Goal: Task Accomplishment & Management: Use online tool/utility

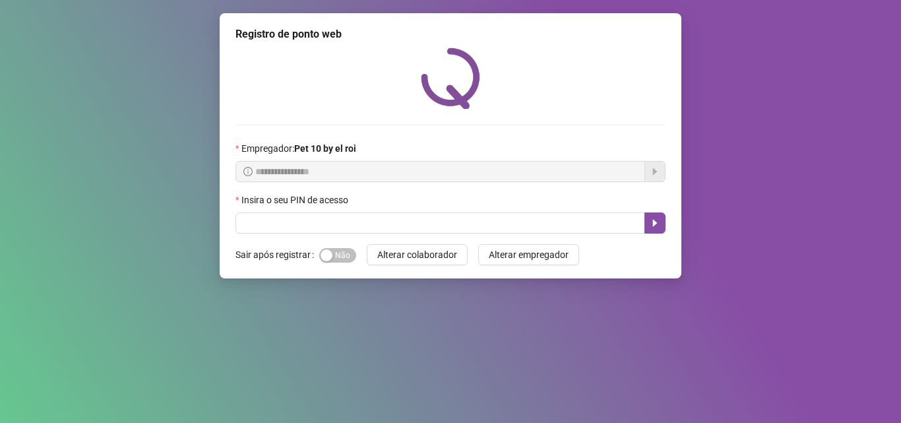
click at [613, 211] on div "Insira o seu PIN de acesso" at bounding box center [451, 203] width 430 height 20
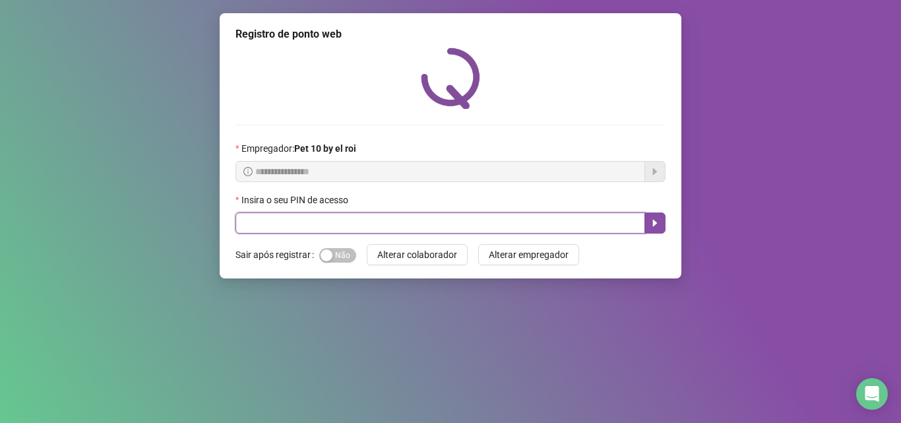
click at [574, 233] on input "text" at bounding box center [441, 222] width 410 height 21
type input "*****"
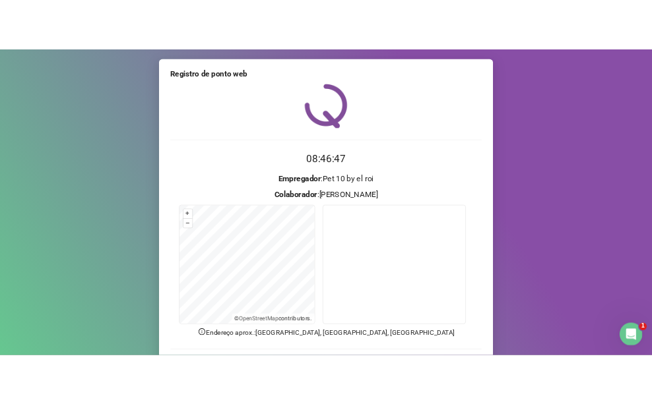
scroll to position [92, 0]
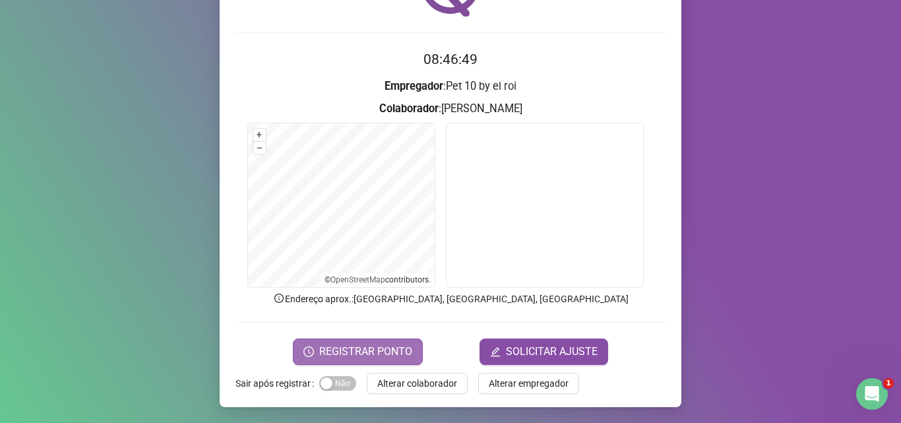
click at [363, 350] on span "REGISTRAR PONTO" at bounding box center [365, 352] width 93 height 16
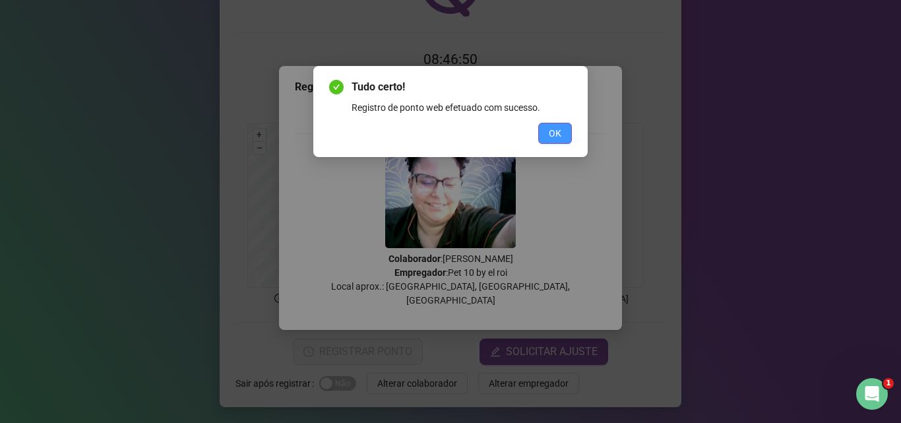
click at [560, 131] on span "OK" at bounding box center [555, 133] width 13 height 15
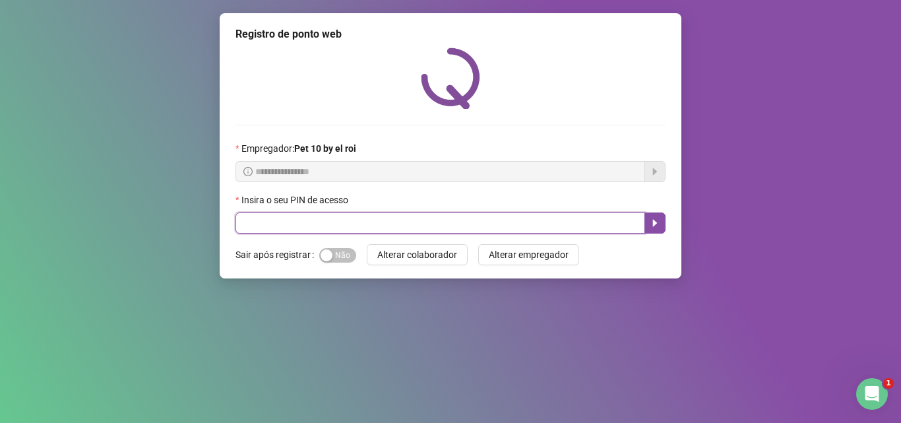
click at [461, 228] on input "text" at bounding box center [441, 222] width 410 height 21
type input "*****"
click at [651, 224] on icon "caret-right" at bounding box center [655, 223] width 11 height 11
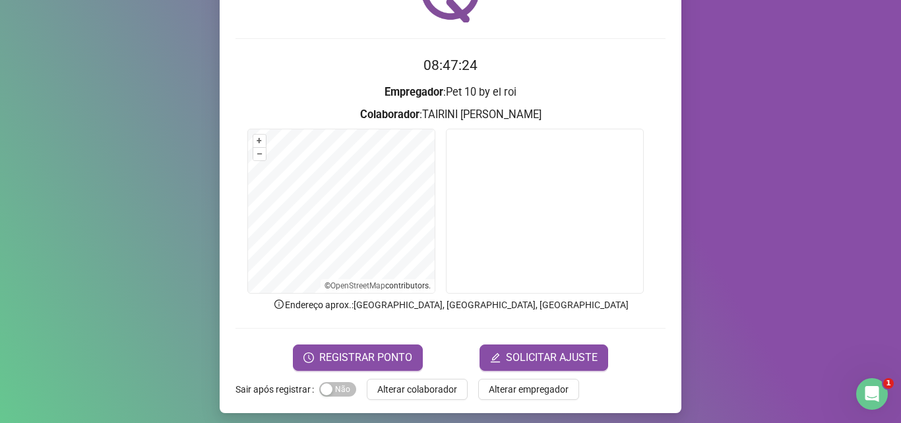
scroll to position [92, 0]
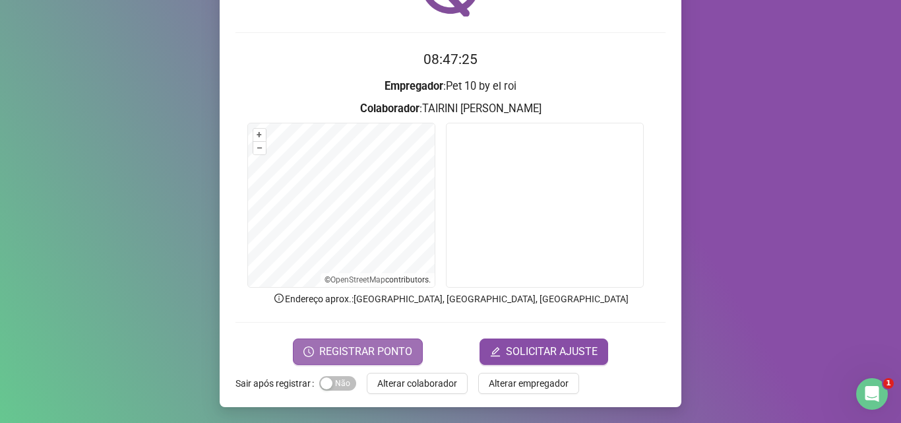
click at [327, 347] on span "REGISTRAR PONTO" at bounding box center [365, 352] width 93 height 16
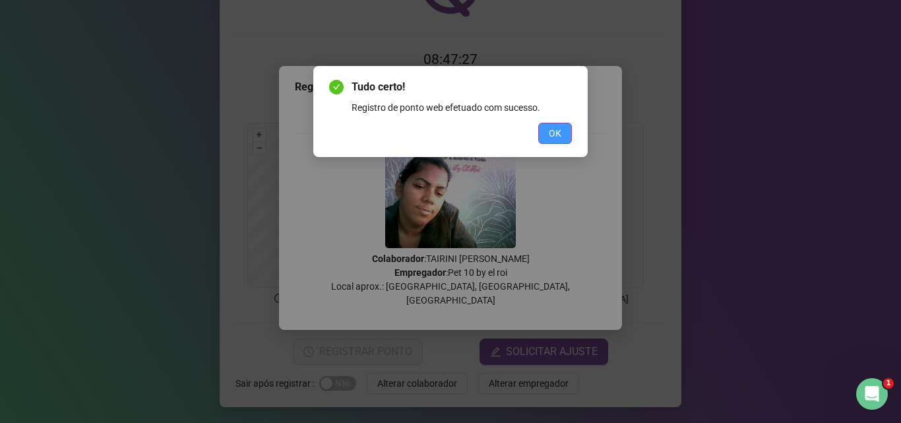
click at [556, 131] on span "OK" at bounding box center [555, 133] width 13 height 15
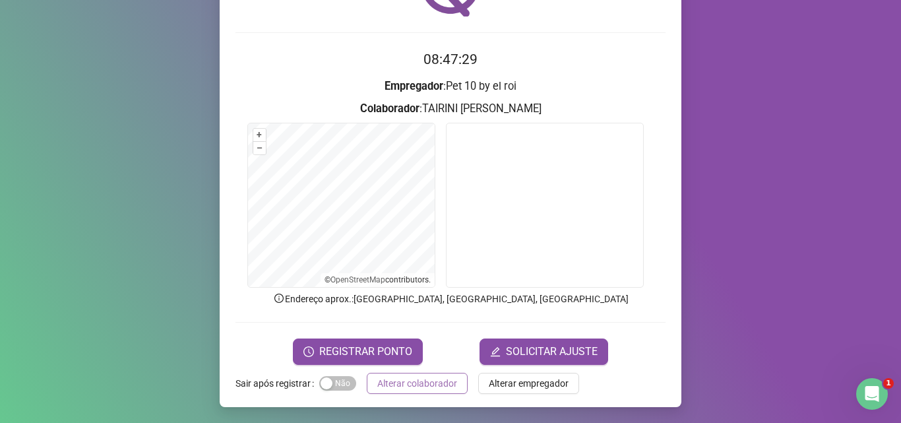
click at [412, 382] on span "Alterar colaborador" at bounding box center [417, 383] width 80 height 15
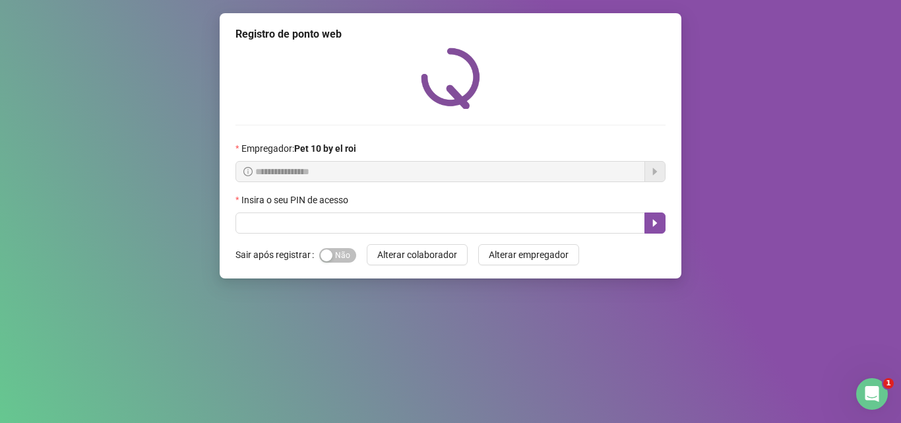
scroll to position [0, 0]
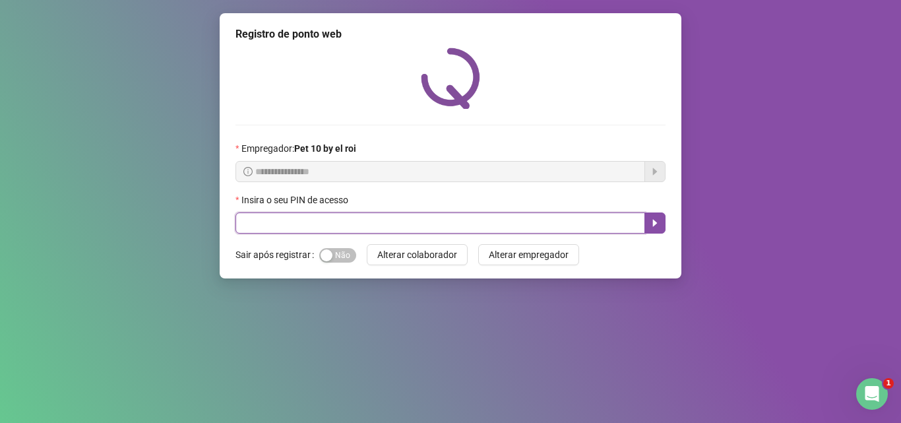
click at [372, 225] on input "text" at bounding box center [441, 222] width 410 height 21
type input "*****"
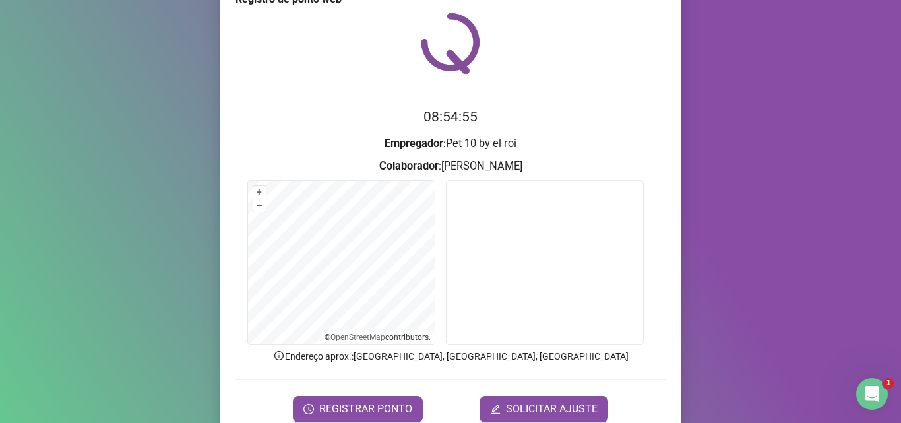
scroll to position [66, 0]
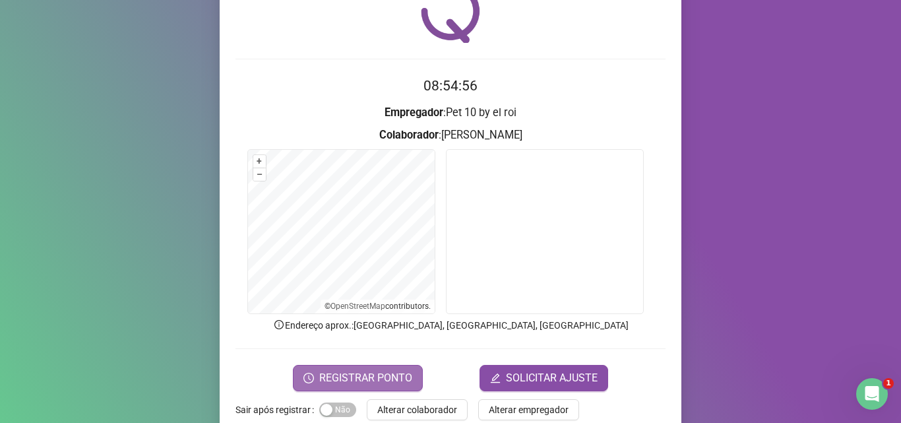
click at [373, 375] on span "REGISTRAR PONTO" at bounding box center [365, 378] width 93 height 16
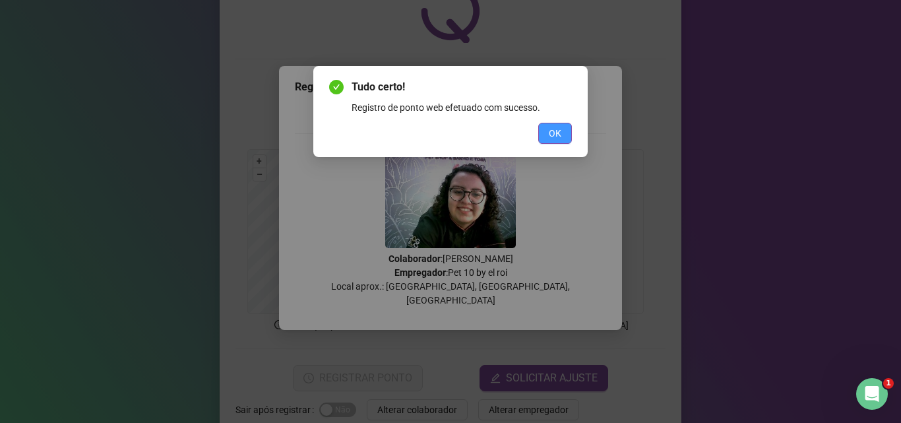
click at [559, 133] on span "OK" at bounding box center [555, 133] width 13 height 15
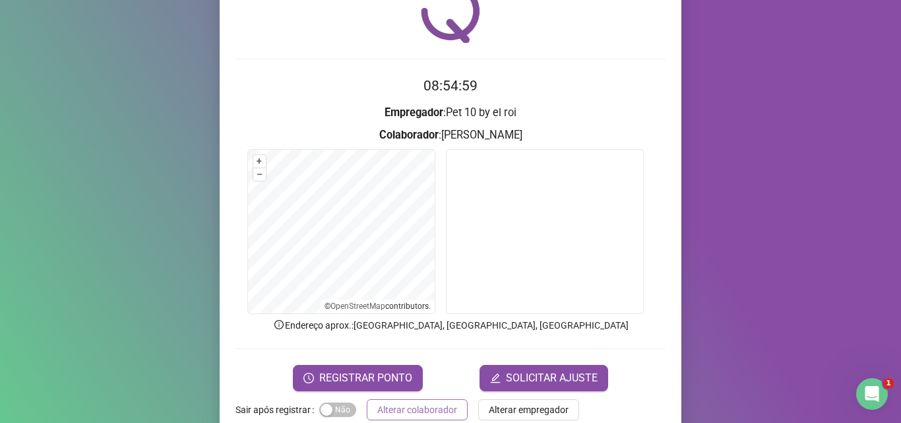
click at [407, 404] on span "Alterar colaborador" at bounding box center [417, 409] width 80 height 15
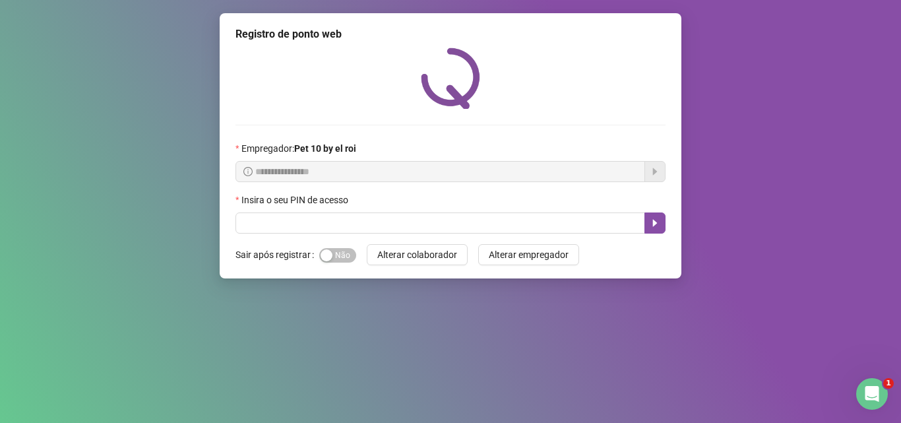
scroll to position [0, 0]
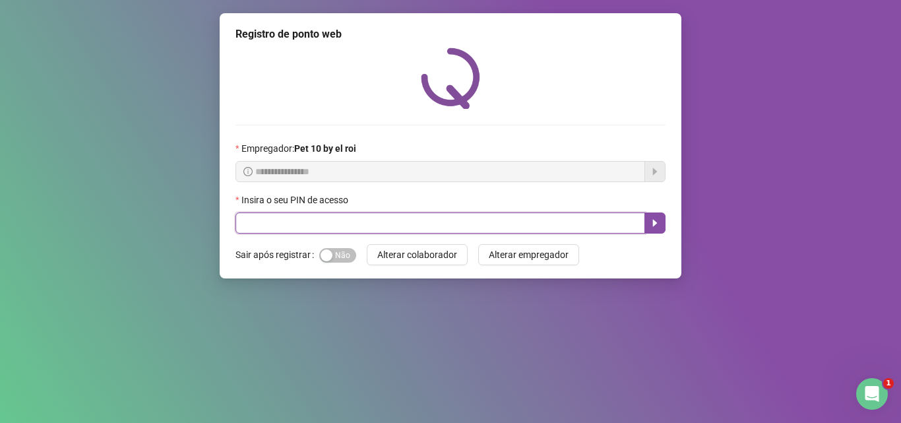
click at [406, 223] on input "text" at bounding box center [441, 222] width 410 height 21
type input "*****"
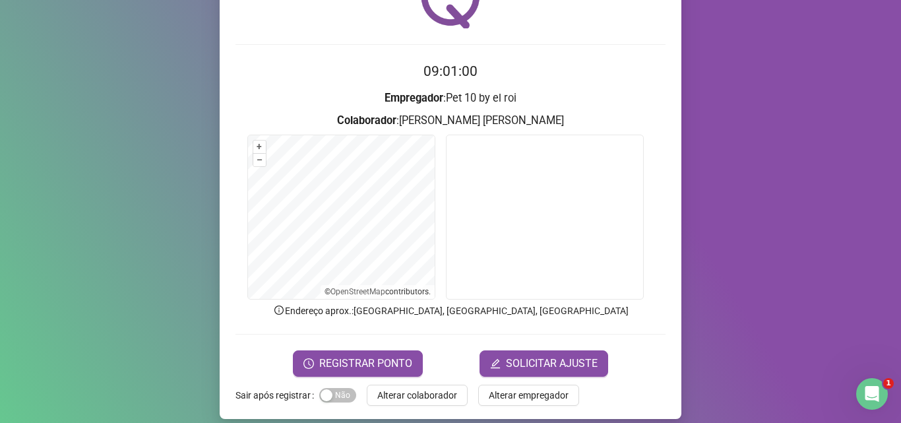
scroll to position [92, 0]
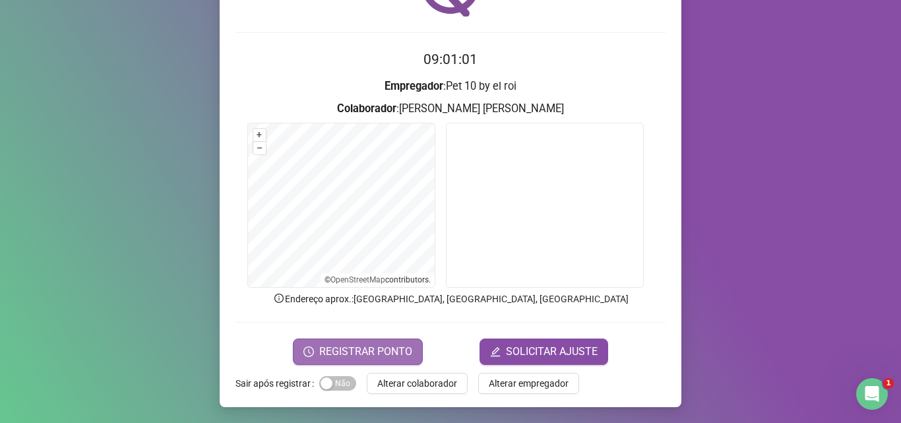
click at [400, 353] on span "REGISTRAR PONTO" at bounding box center [365, 352] width 93 height 16
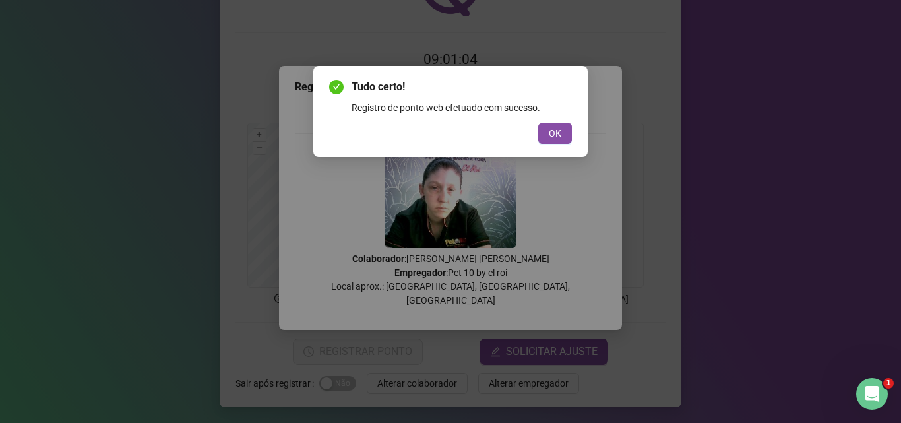
click at [538, 123] on button "OK" at bounding box center [555, 133] width 34 height 21
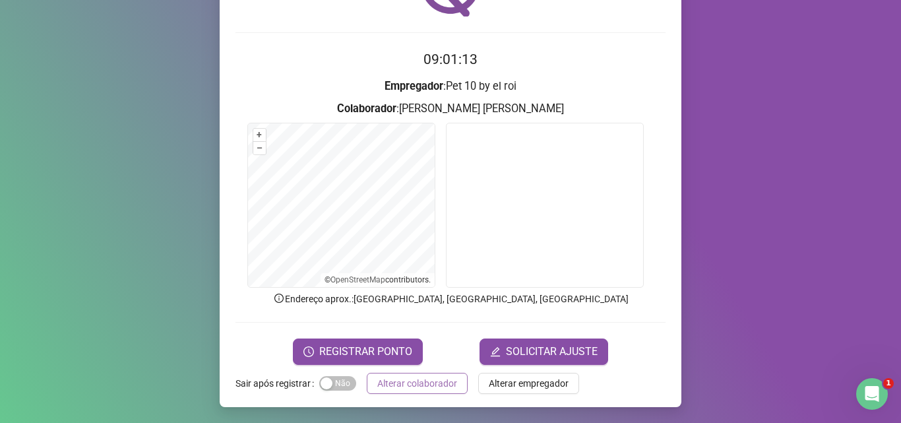
drag, startPoint x: 412, startPoint y: 395, endPoint x: 413, endPoint y: 387, distance: 7.9
click at [413, 392] on div "Registro de ponto web 09:01:13 Empregador : Pet 10 by el roi Colaborador : PAME…" at bounding box center [451, 164] width 462 height 486
click at [413, 387] on span "Alterar colaborador" at bounding box center [417, 383] width 80 height 15
